Goal: Task Accomplishment & Management: Use online tool/utility

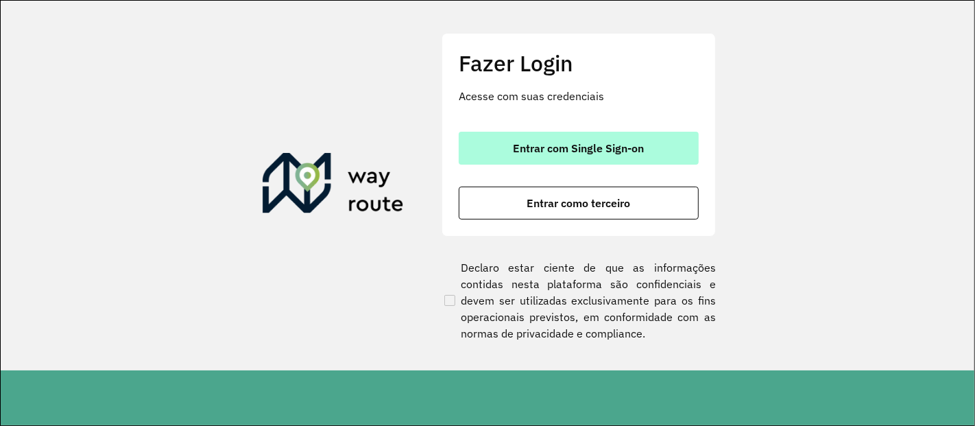
click at [641, 145] on span "Entrar com Single Sign-on" at bounding box center [579, 148] width 131 height 11
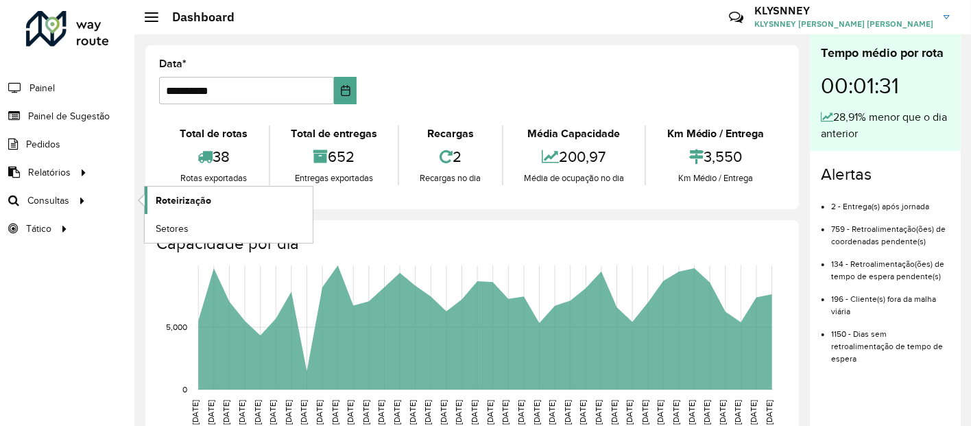
click at [166, 201] on span "Roteirização" at bounding box center [184, 200] width 56 height 14
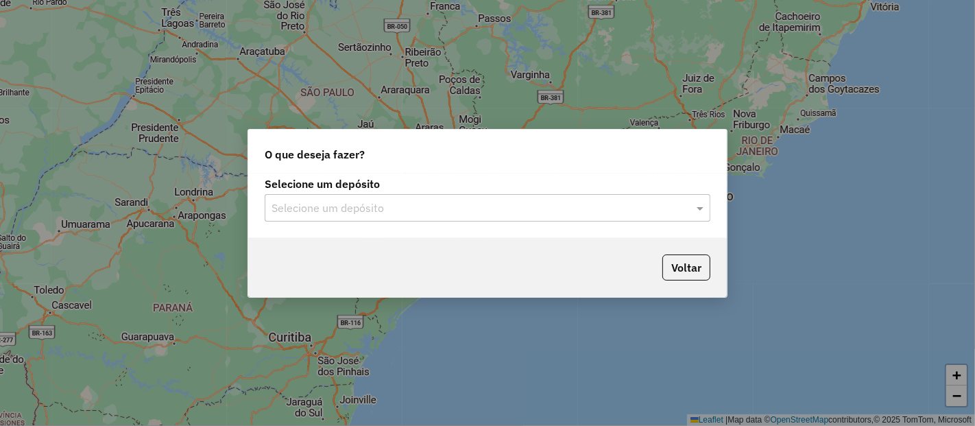
click at [418, 208] on input "text" at bounding box center [474, 208] width 405 height 16
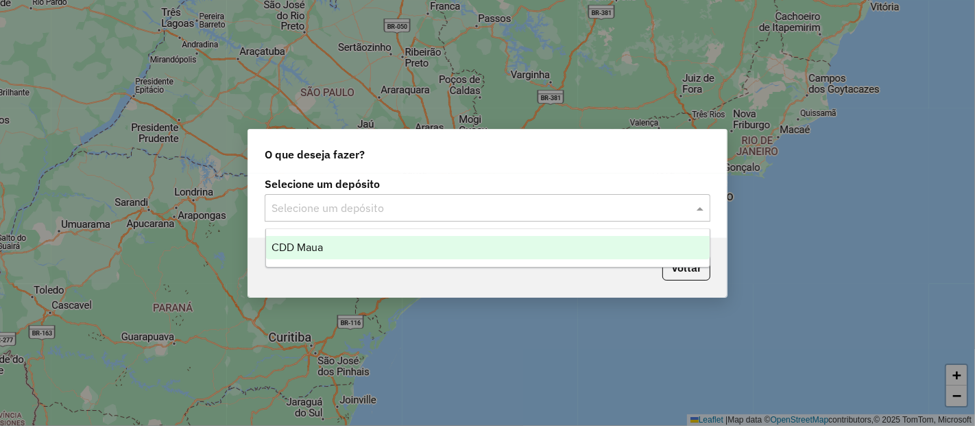
click at [335, 250] on div "CDD Maua" at bounding box center [488, 247] width 444 height 23
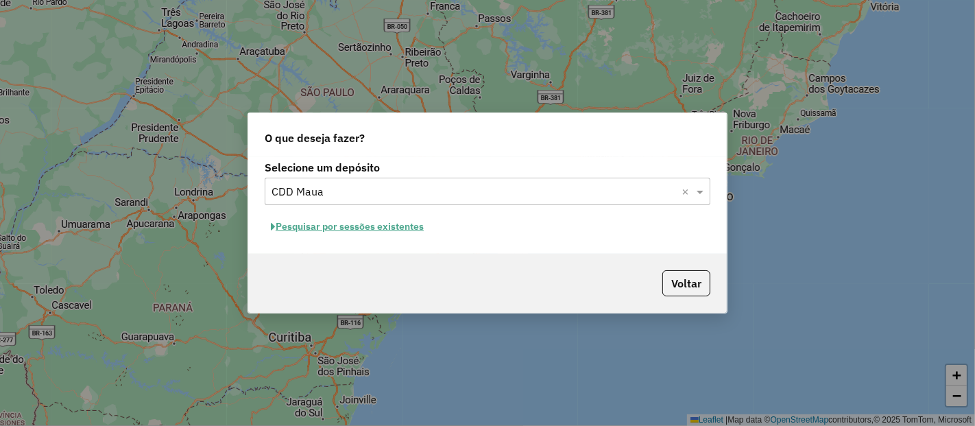
click at [372, 226] on button "Pesquisar por sessões existentes" at bounding box center [347, 226] width 165 height 21
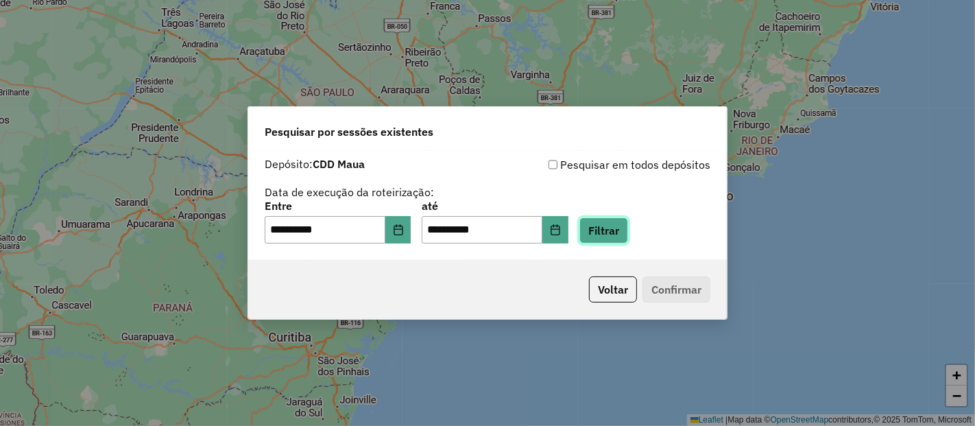
click at [621, 235] on button "Filtrar" at bounding box center [604, 230] width 49 height 26
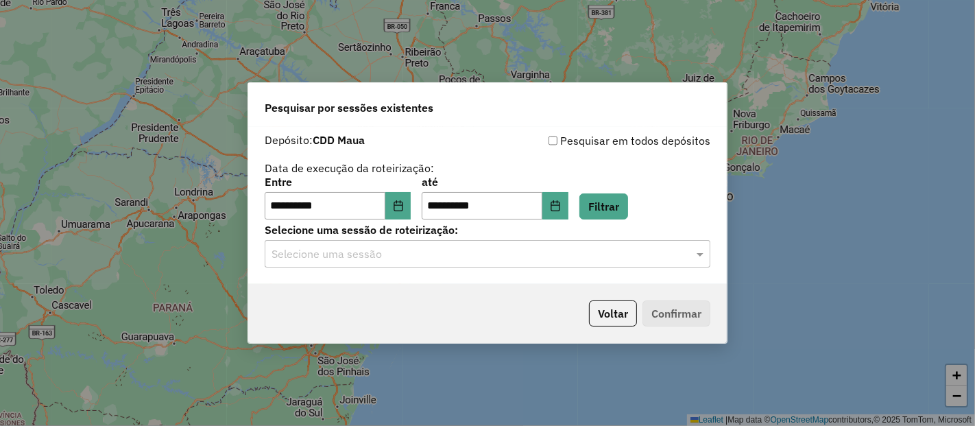
click at [530, 252] on input "text" at bounding box center [474, 254] width 405 height 16
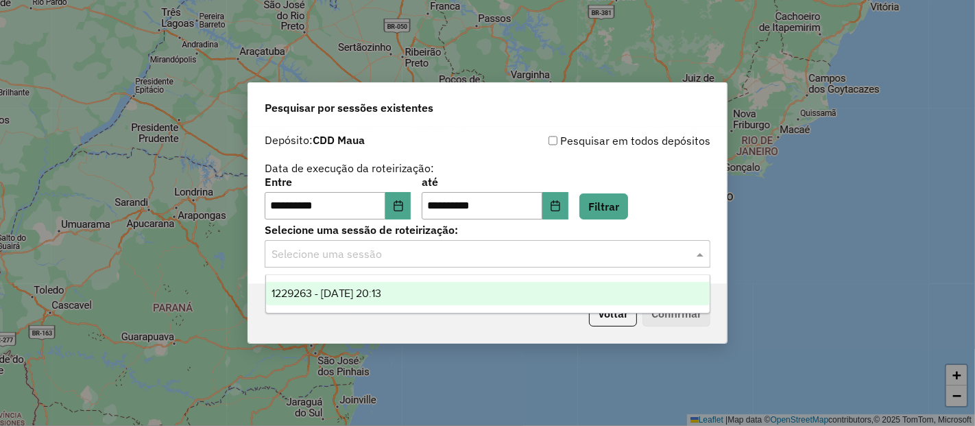
click at [364, 293] on span "1229263 - 13/08/2025 20:13" at bounding box center [327, 293] width 110 height 12
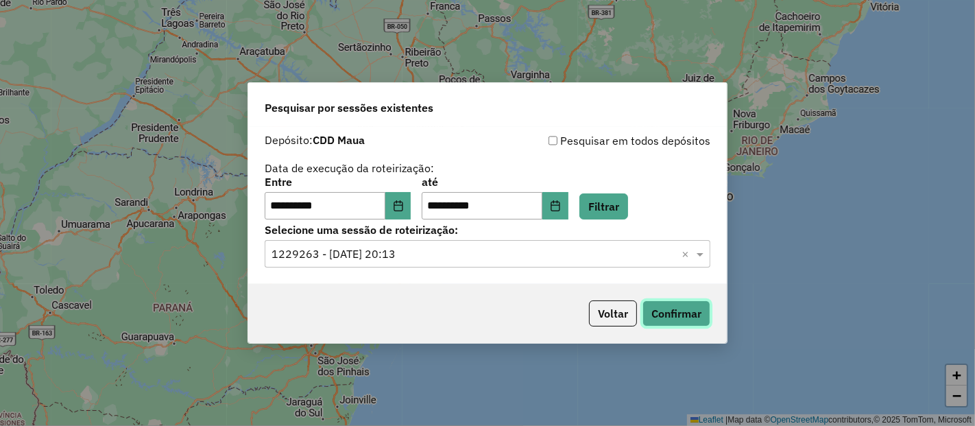
click at [682, 315] on button "Confirmar" at bounding box center [677, 313] width 68 height 26
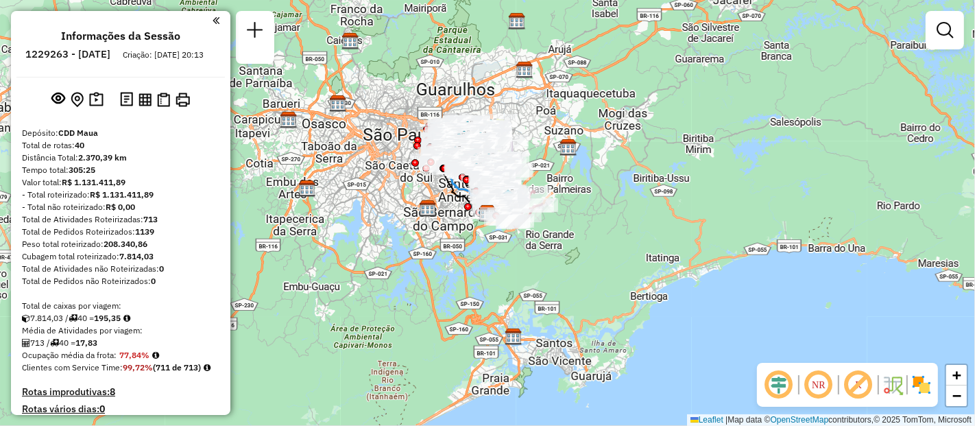
scroll to position [2609, 0]
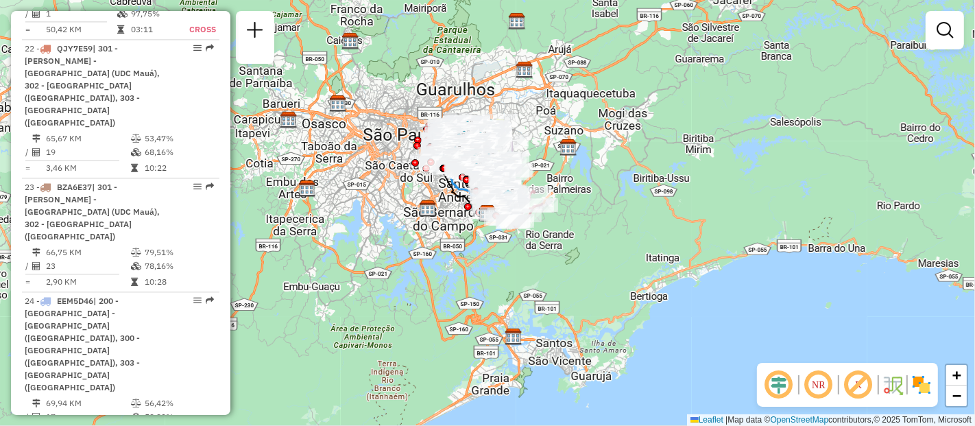
select select "**********"
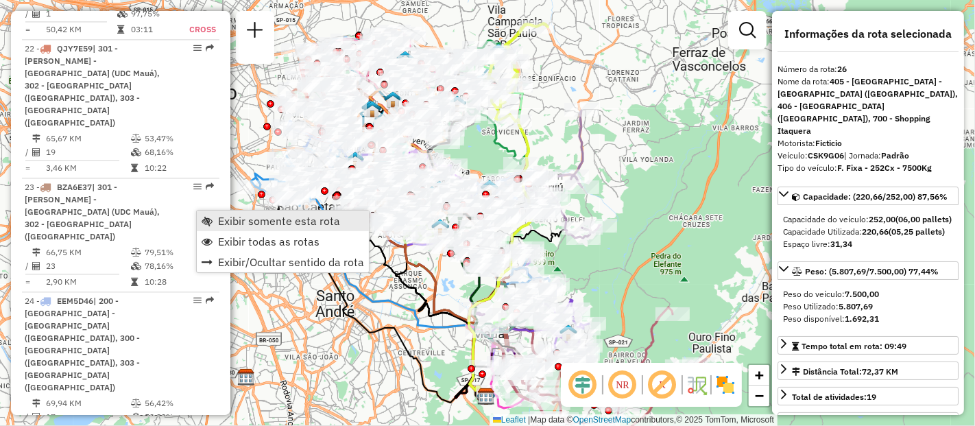
click at [248, 219] on span "Exibir somente esta rota" at bounding box center [279, 220] width 122 height 11
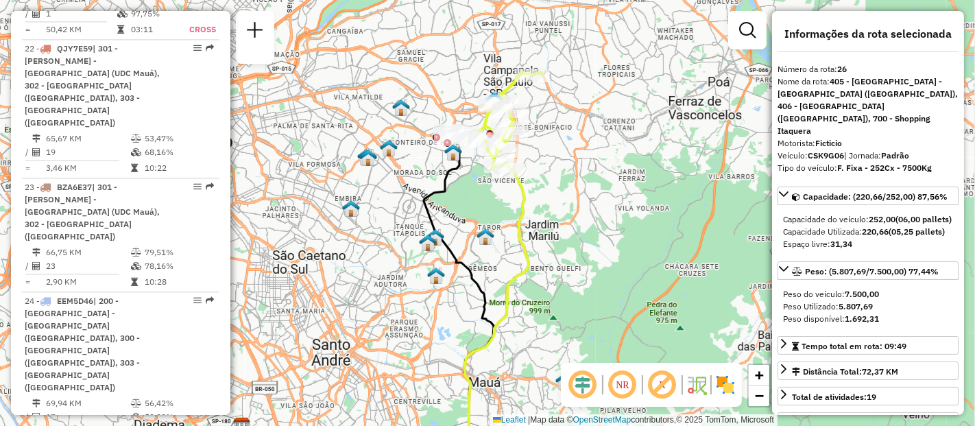
drag, startPoint x: 545, startPoint y: 154, endPoint x: 541, endPoint y: 197, distance: 43.4
click at [541, 202] on div "Janela de atendimento Grade de atendimento Capacidade Transportadoras Veículos …" at bounding box center [487, 213] width 975 height 426
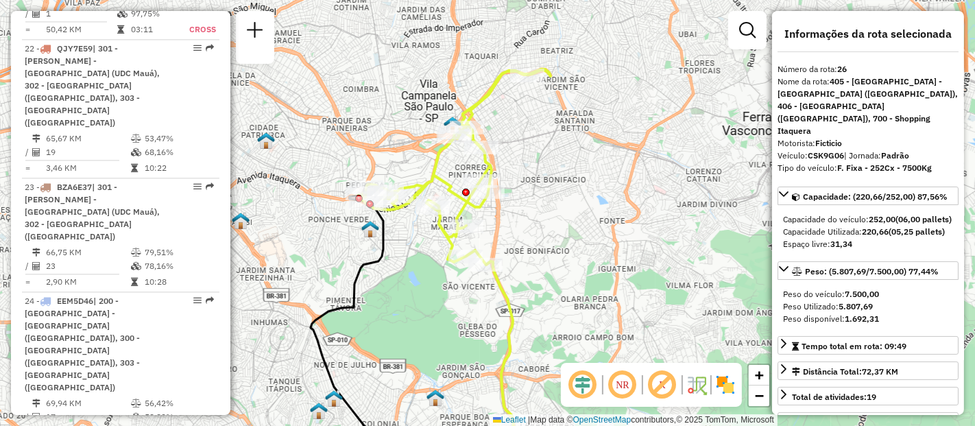
drag, startPoint x: 518, startPoint y: 184, endPoint x: 531, endPoint y: 209, distance: 27.9
click at [531, 209] on div "Janela de atendimento Grade de atendimento Capacidade Transportadoras Veículos …" at bounding box center [487, 213] width 975 height 426
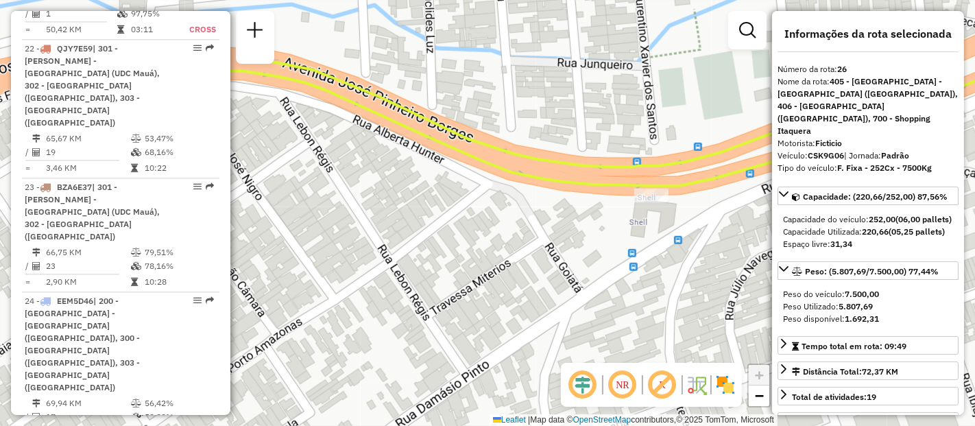
drag, startPoint x: 427, startPoint y: 128, endPoint x: 573, endPoint y: 230, distance: 177.7
click at [573, 230] on div "Janela de atendimento Grade de atendimento Capacidade Transportadoras Veículos …" at bounding box center [487, 213] width 975 height 426
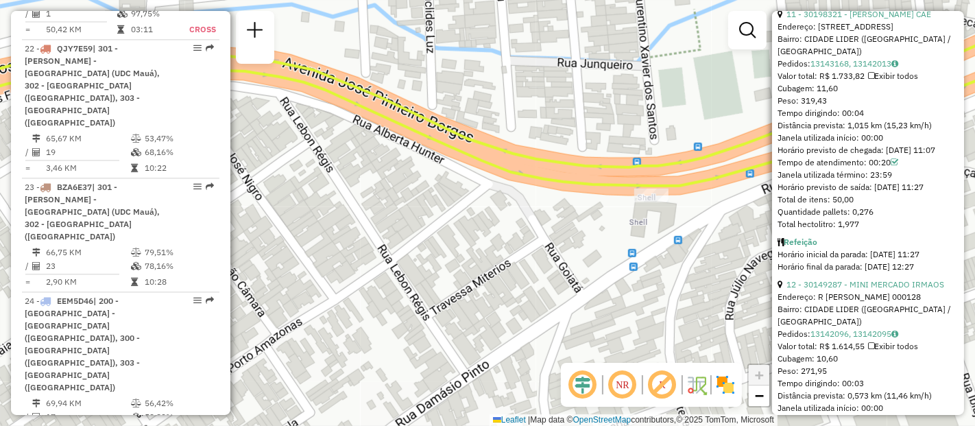
scroll to position [2972, 0]
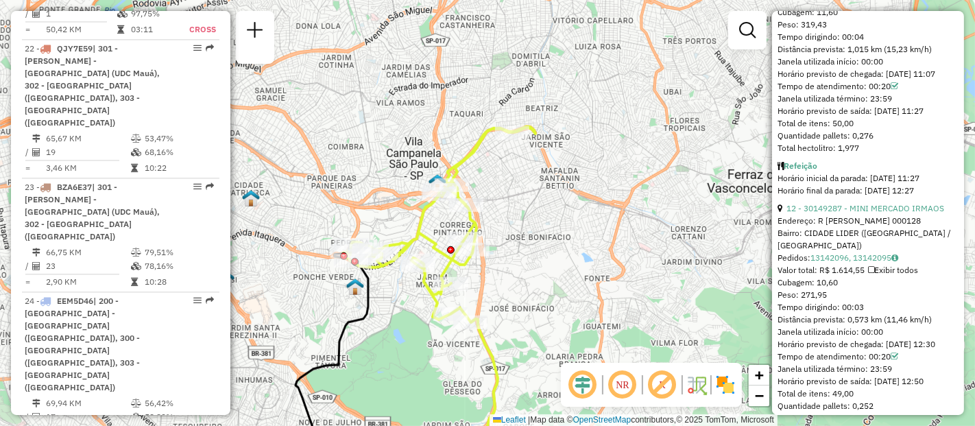
drag, startPoint x: 418, startPoint y: 295, endPoint x: 479, endPoint y: 303, distance: 60.9
click at [505, 278] on div "Janela de atendimento Grade de atendimento Capacidade Transportadoras Veículos …" at bounding box center [487, 213] width 975 height 426
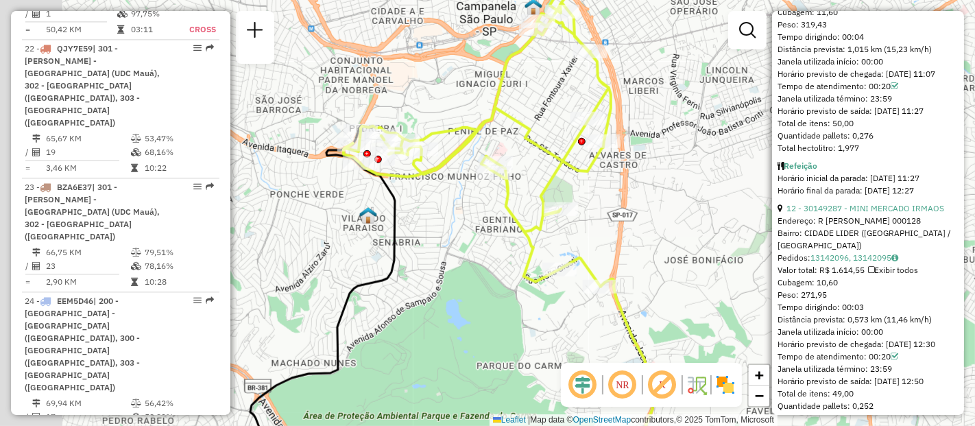
drag, startPoint x: 316, startPoint y: 198, endPoint x: 427, endPoint y: 232, distance: 116.3
click at [427, 232] on div "Janela de atendimento Grade de atendimento Capacidade Transportadoras Veículos …" at bounding box center [487, 213] width 975 height 426
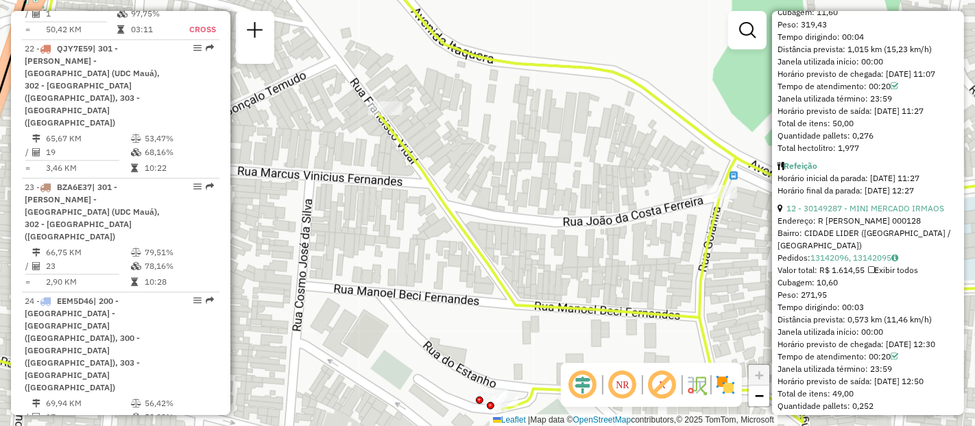
scroll to position [603, 0]
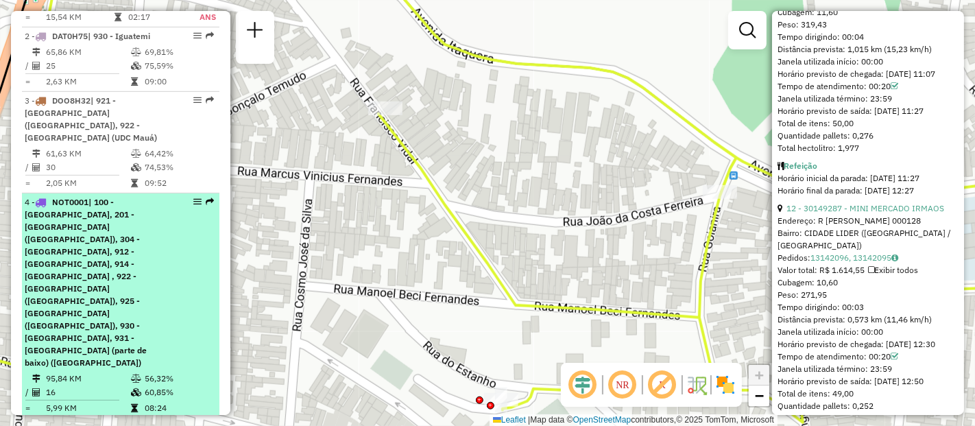
click at [111, 259] on span "| 100 - [GEOGRAPHIC_DATA], 201 - [GEOGRAPHIC_DATA] ([GEOGRAPHIC_DATA]), 304 - […" at bounding box center [86, 282] width 122 height 171
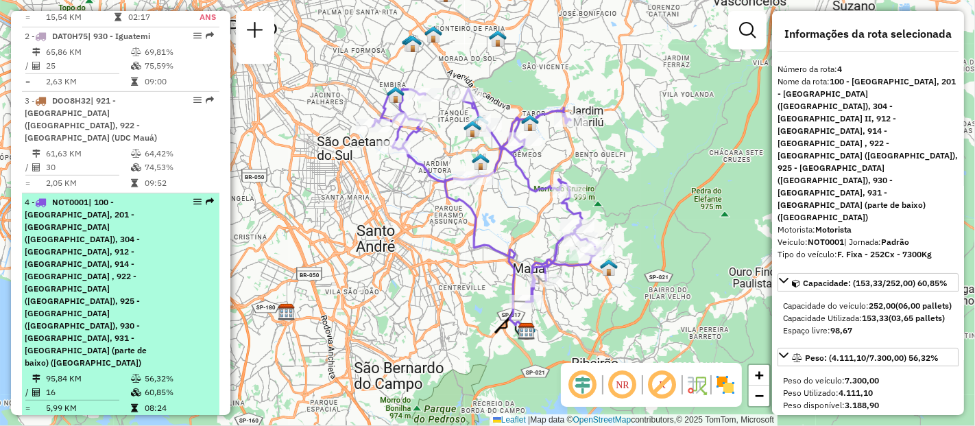
scroll to position [679, 0]
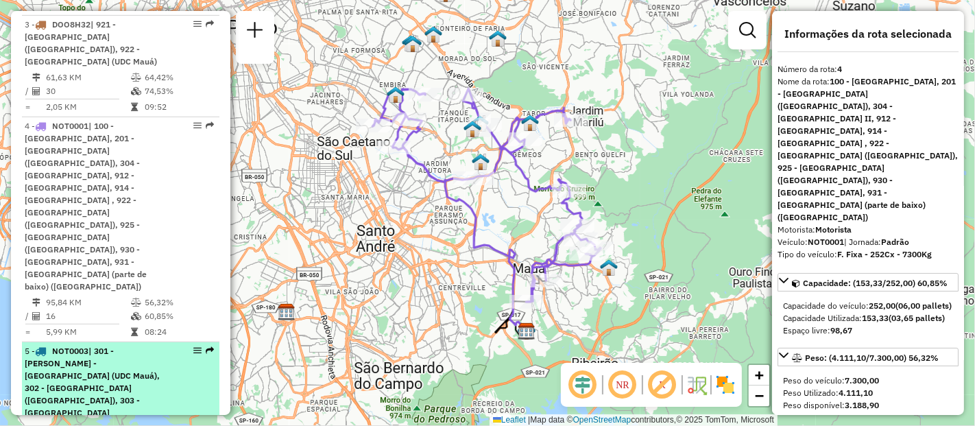
click at [108, 346] on span "| 301 - [PERSON_NAME] - [GEOGRAPHIC_DATA] (UDC Mauá), 302 - [GEOGRAPHIC_DATA] (…" at bounding box center [92, 431] width 135 height 171
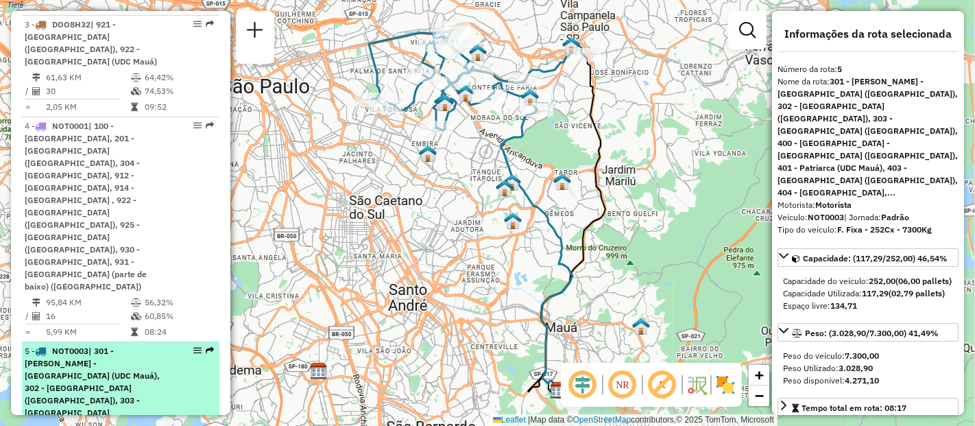
scroll to position [755, 0]
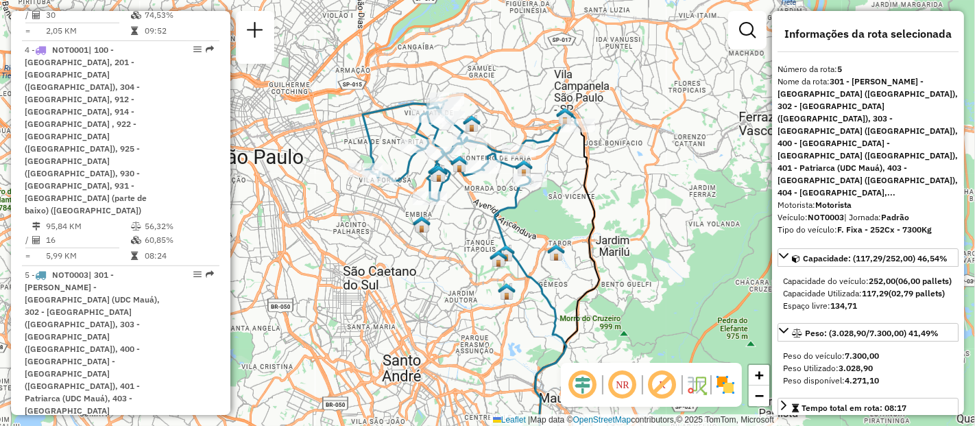
drag, startPoint x: 464, startPoint y: 174, endPoint x: 458, endPoint y: 244, distance: 70.9
click at [458, 244] on div "Janela de atendimento Grade de atendimento Capacidade Transportadoras Veículos …" at bounding box center [487, 213] width 975 height 426
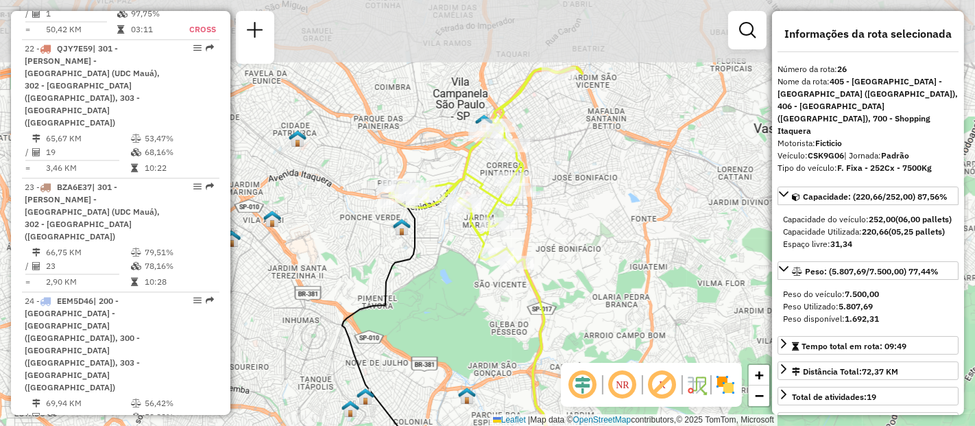
drag, startPoint x: 549, startPoint y: 63, endPoint x: 572, endPoint y: 198, distance: 137.1
click at [572, 198] on div "Janela de atendimento Grade de atendimento Capacidade Transportadoras Veículos …" at bounding box center [487, 213] width 975 height 426
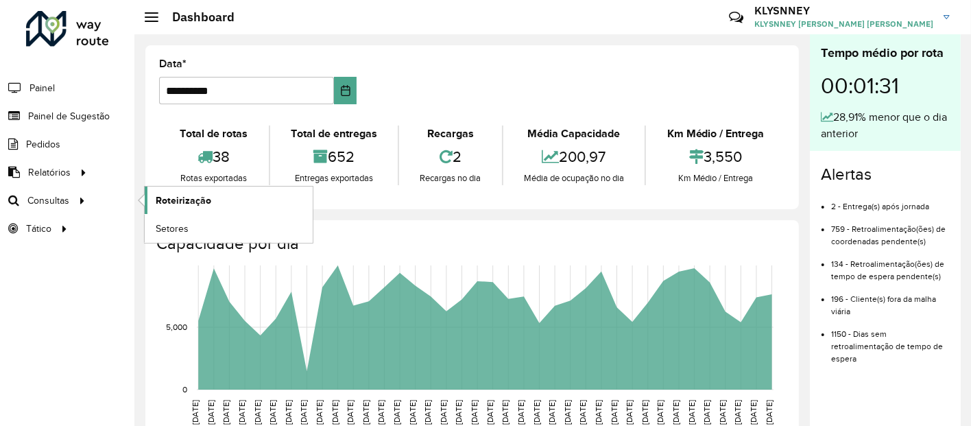
click at [180, 195] on span "Roteirização" at bounding box center [184, 200] width 56 height 14
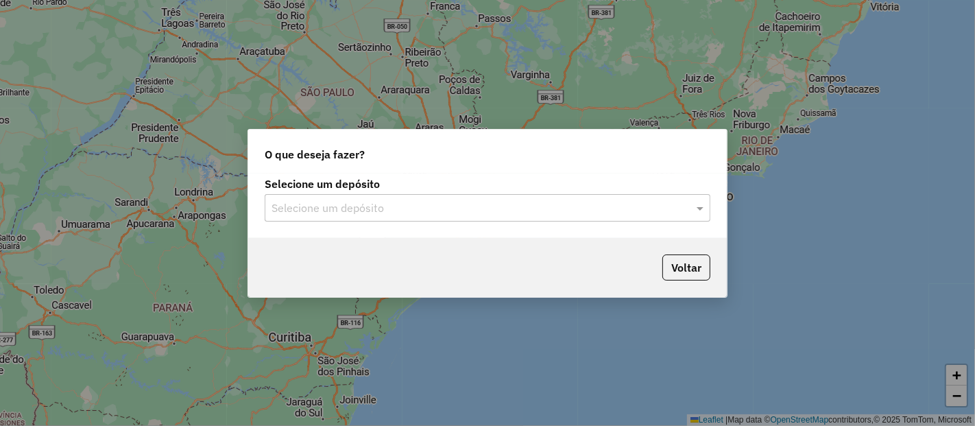
click at [499, 204] on input "text" at bounding box center [474, 208] width 405 height 16
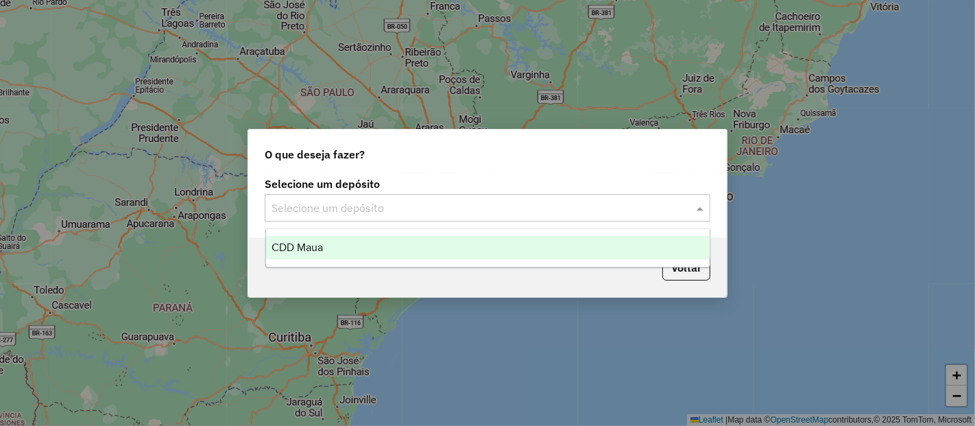
click at [317, 248] on span "CDD Maua" at bounding box center [297, 247] width 51 height 12
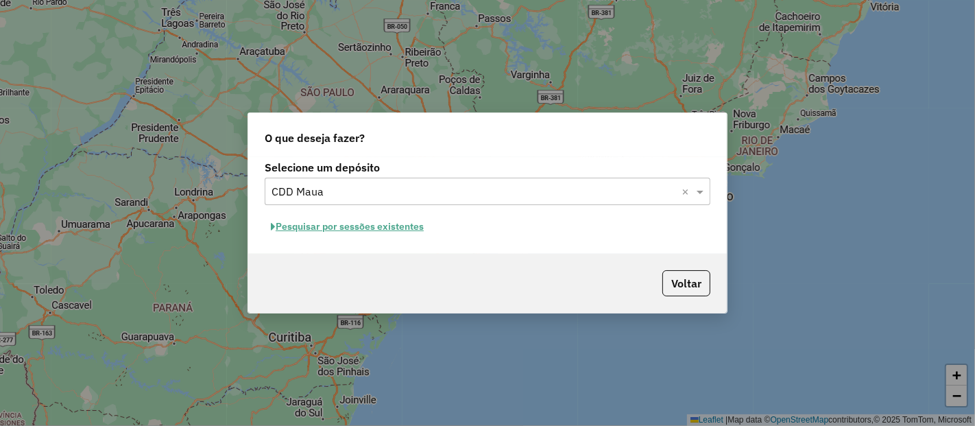
click at [353, 233] on button "Pesquisar por sessões existentes" at bounding box center [347, 226] width 165 height 21
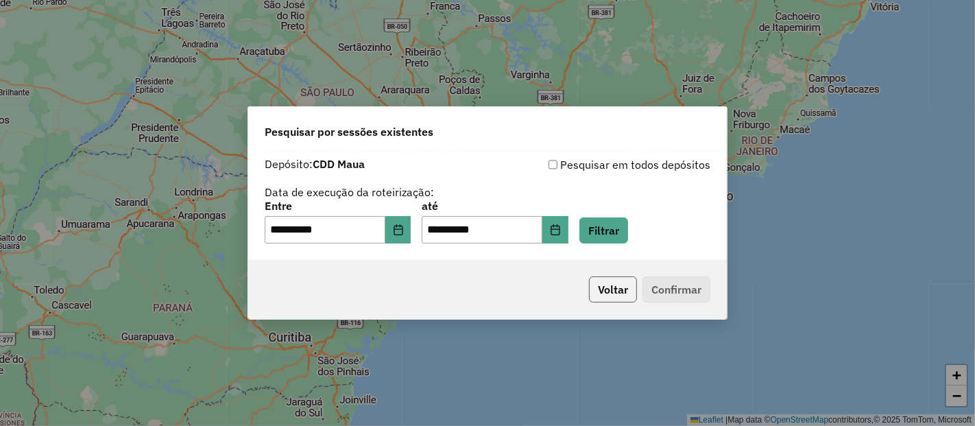
click at [604, 289] on button "Voltar" at bounding box center [613, 289] width 48 height 26
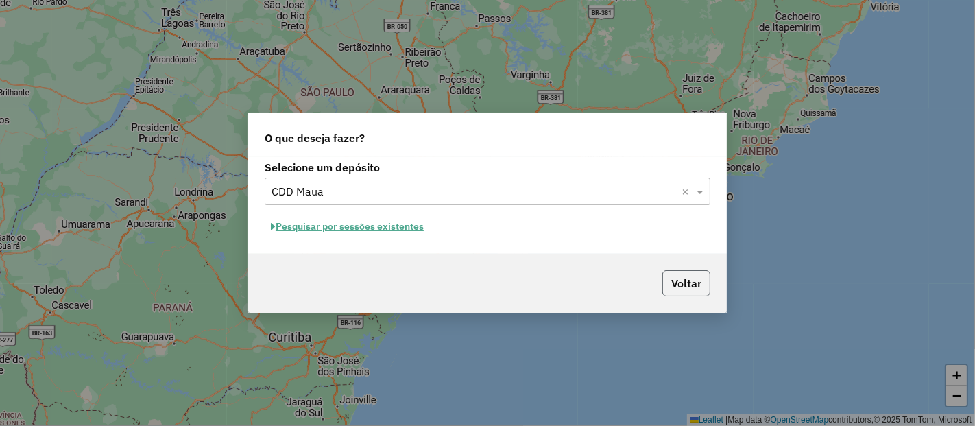
click at [687, 285] on button "Voltar" at bounding box center [687, 283] width 48 height 26
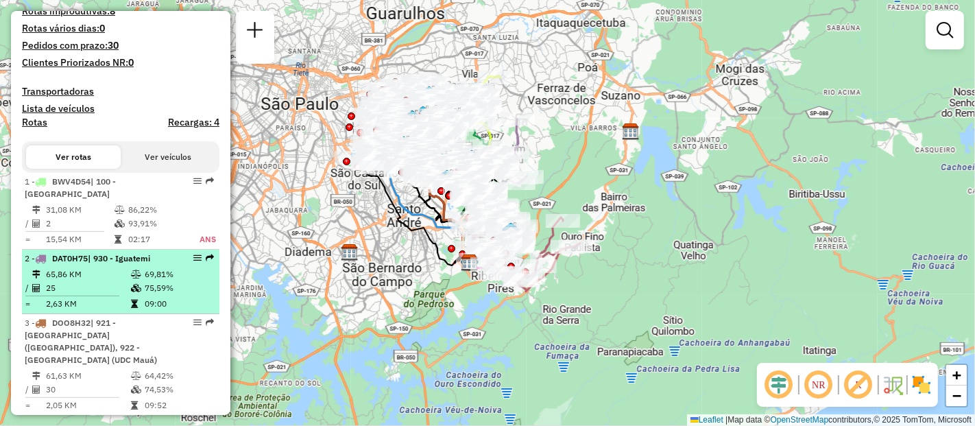
scroll to position [457, 0]
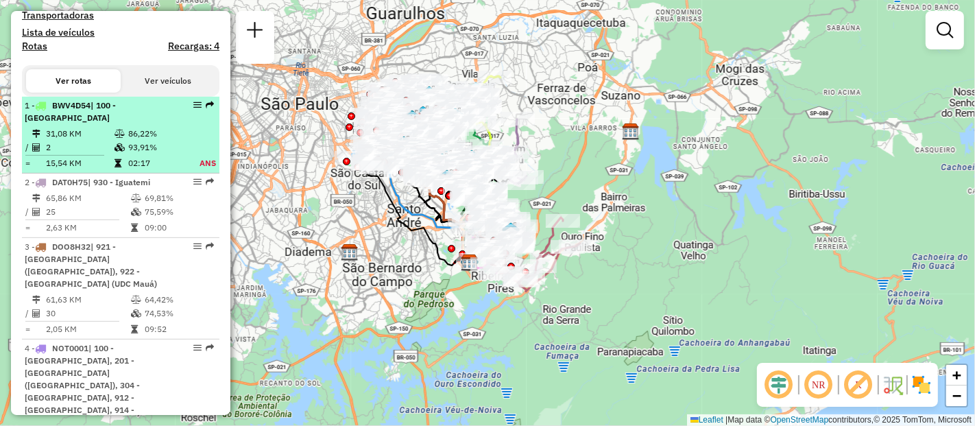
click at [128, 141] on td "86,22%" at bounding box center [156, 134] width 56 height 14
select select "**********"
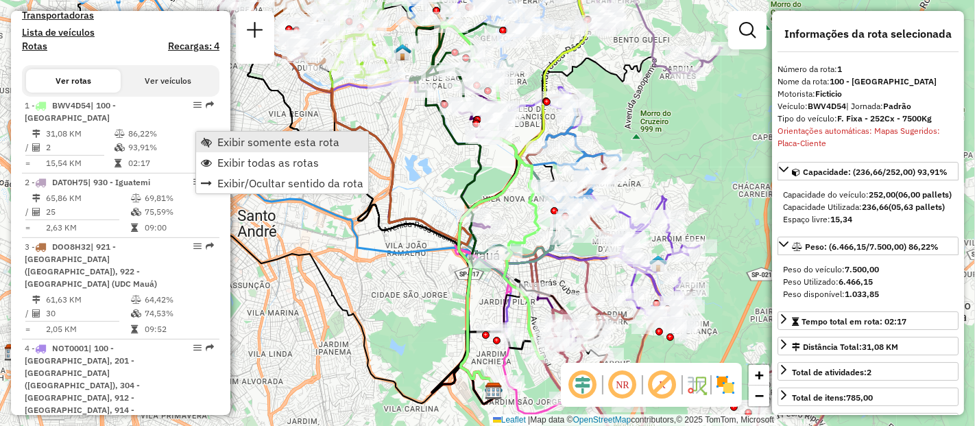
click at [222, 143] on span "Exibir somente esta rota" at bounding box center [278, 142] width 122 height 11
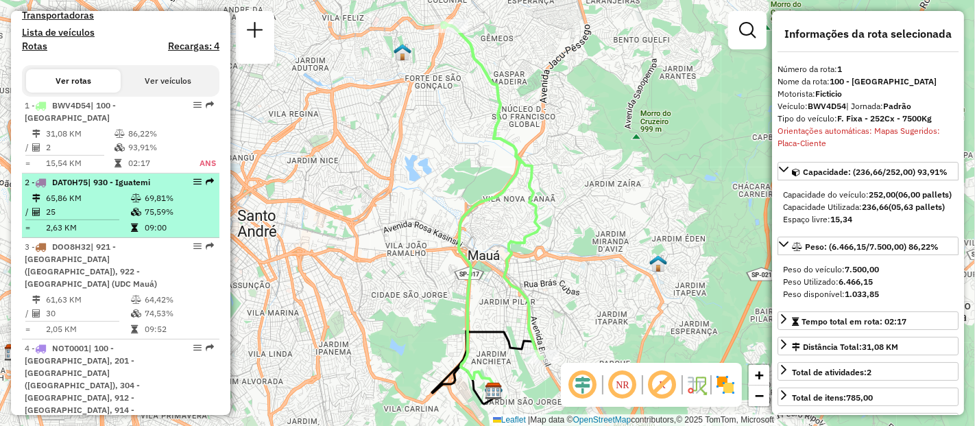
click at [113, 219] on td "25" at bounding box center [87, 212] width 85 height 14
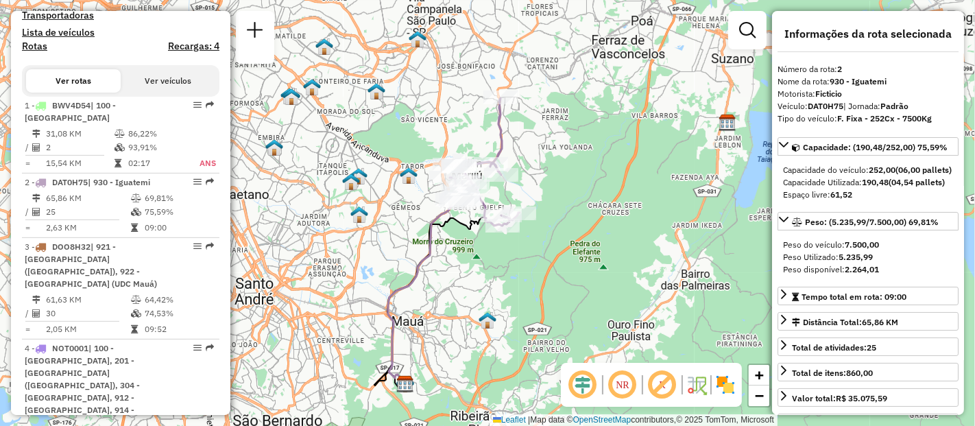
drag, startPoint x: 501, startPoint y: 215, endPoint x: 461, endPoint y: 246, distance: 50.9
click at [461, 246] on div "Janela de atendimento Grade de atendimento Capacidade Transportadoras Veículos …" at bounding box center [487, 213] width 975 height 426
